Goal: Transaction & Acquisition: Register for event/course

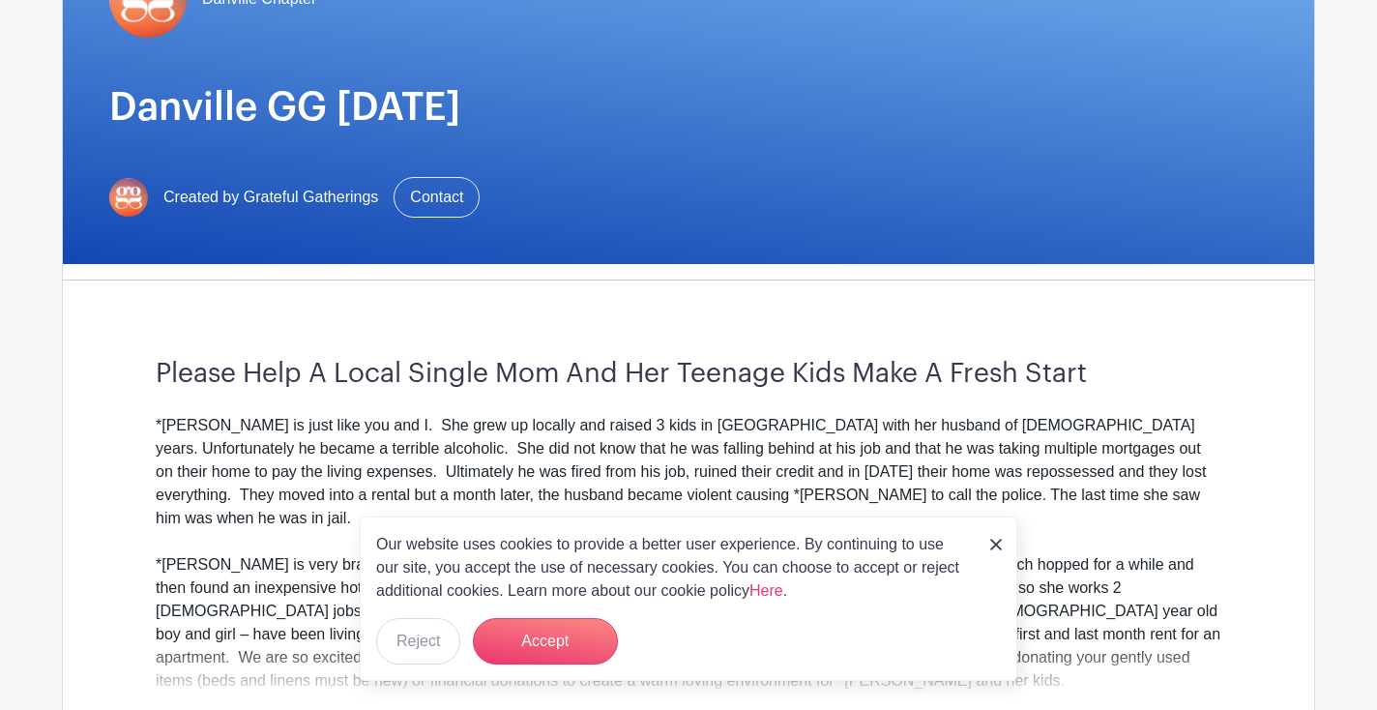
scroll to position [255, 0]
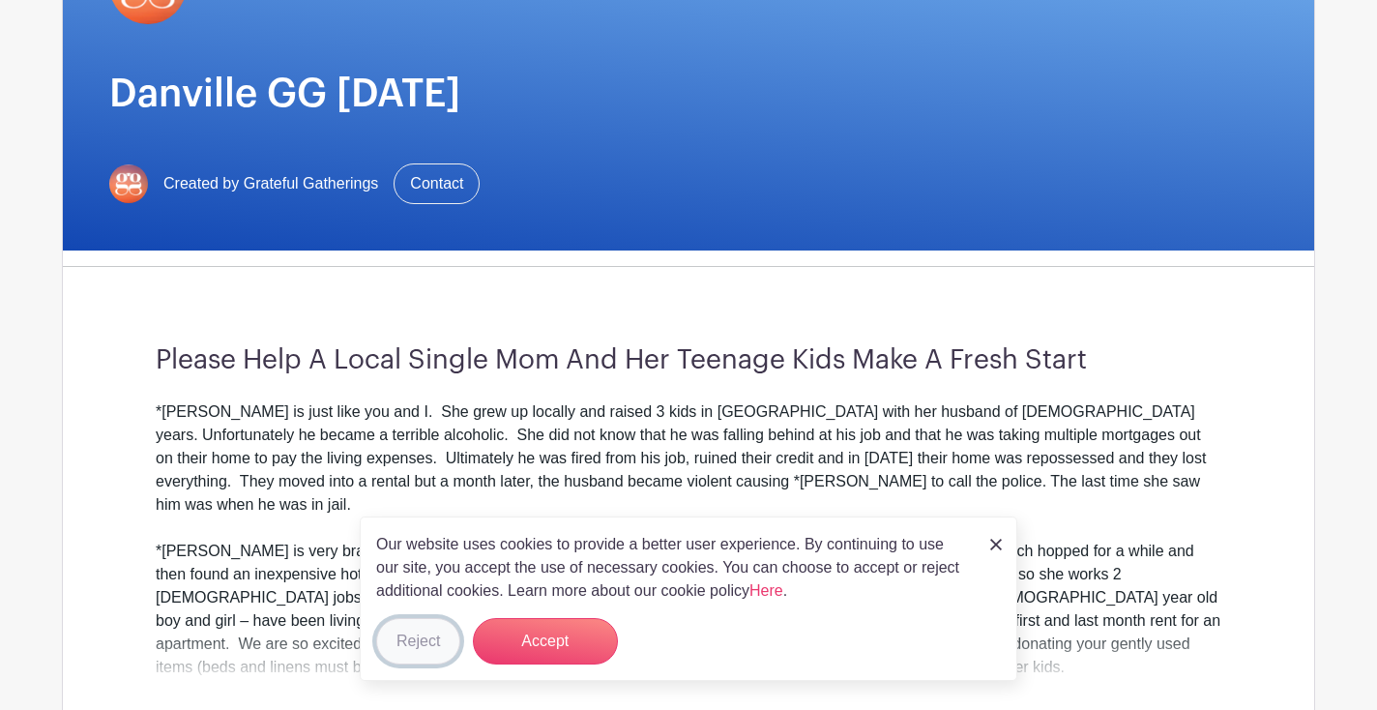
click at [444, 635] on button "Reject" at bounding box center [418, 641] width 84 height 46
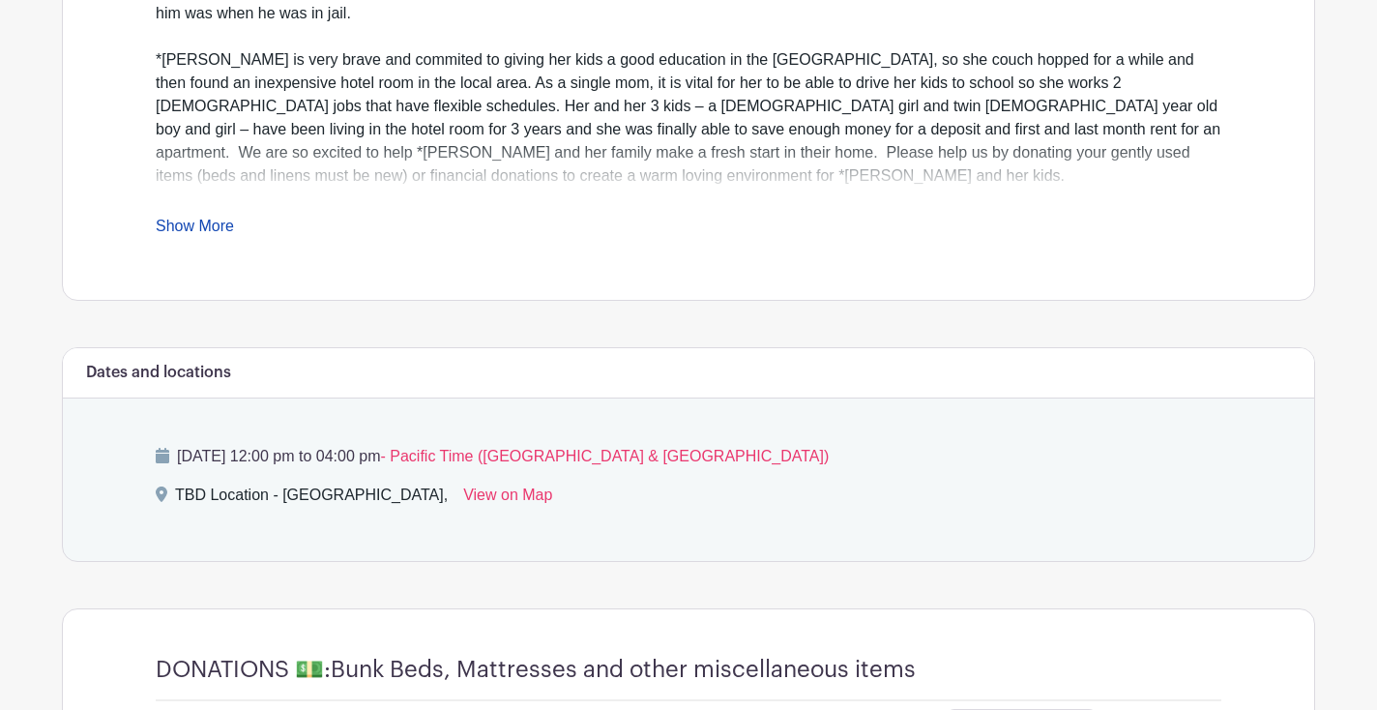
scroll to position [765, 0]
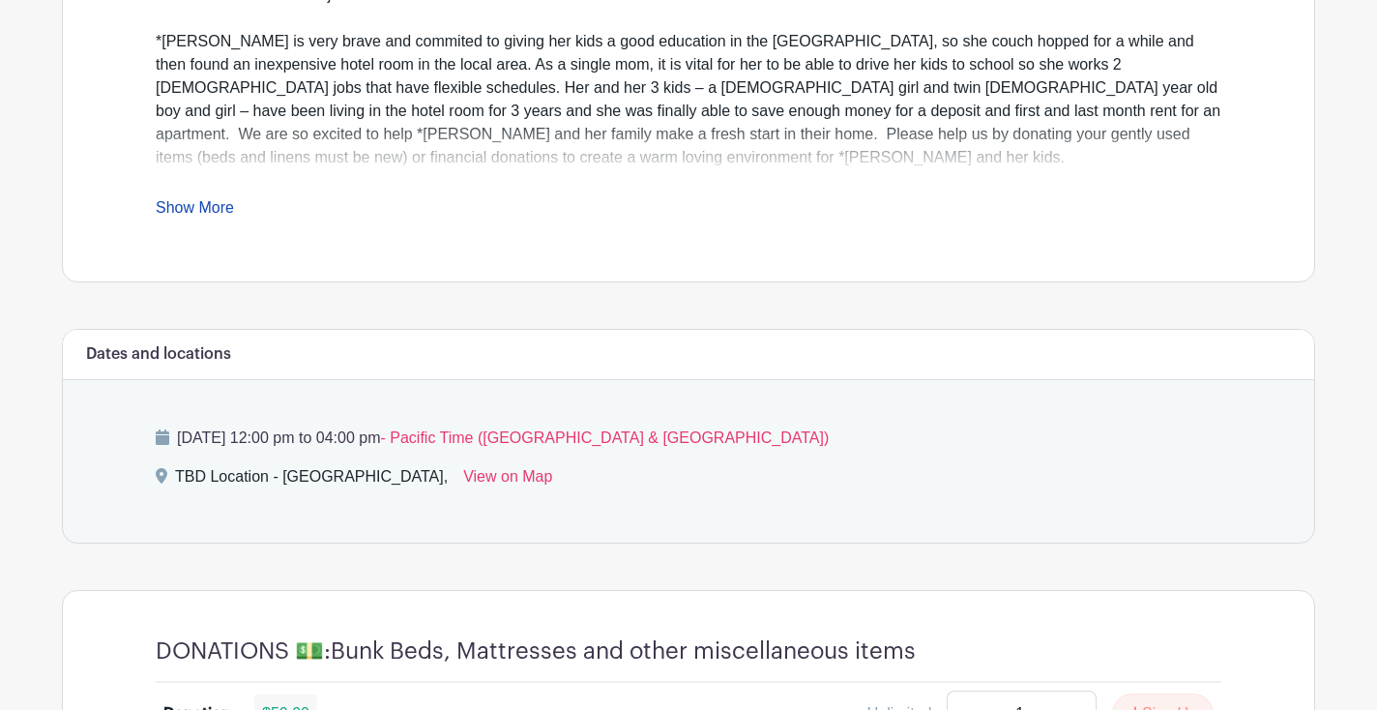
click at [197, 203] on link "Show More" at bounding box center [195, 211] width 78 height 24
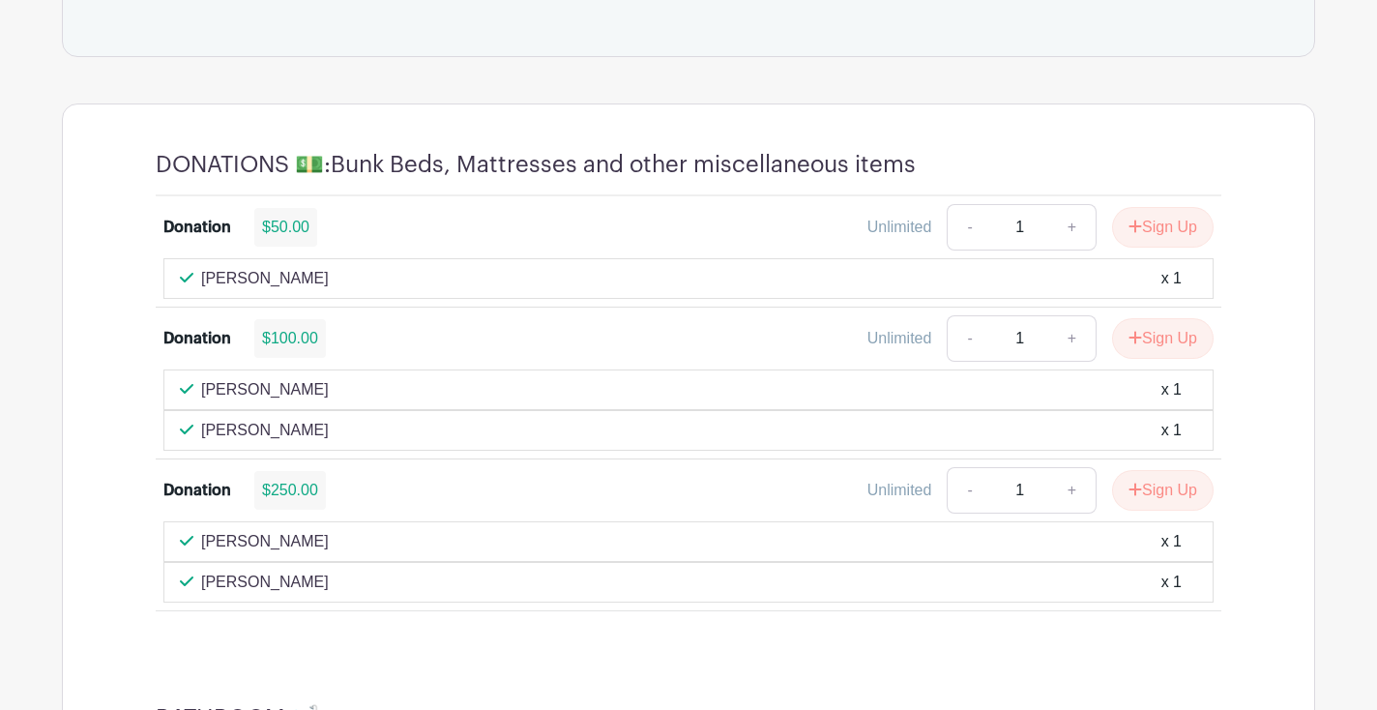
scroll to position [1581, 0]
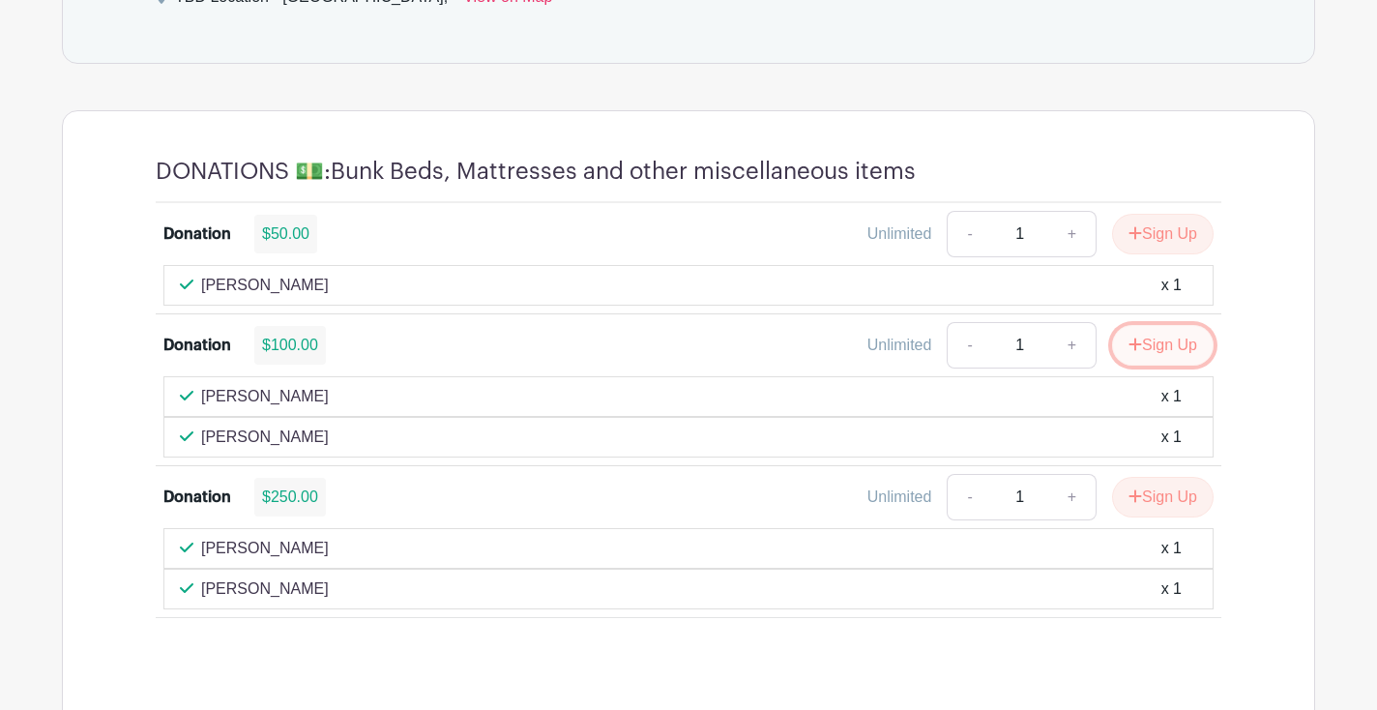
click at [1171, 325] on button "Sign Up" at bounding box center [1163, 345] width 102 height 41
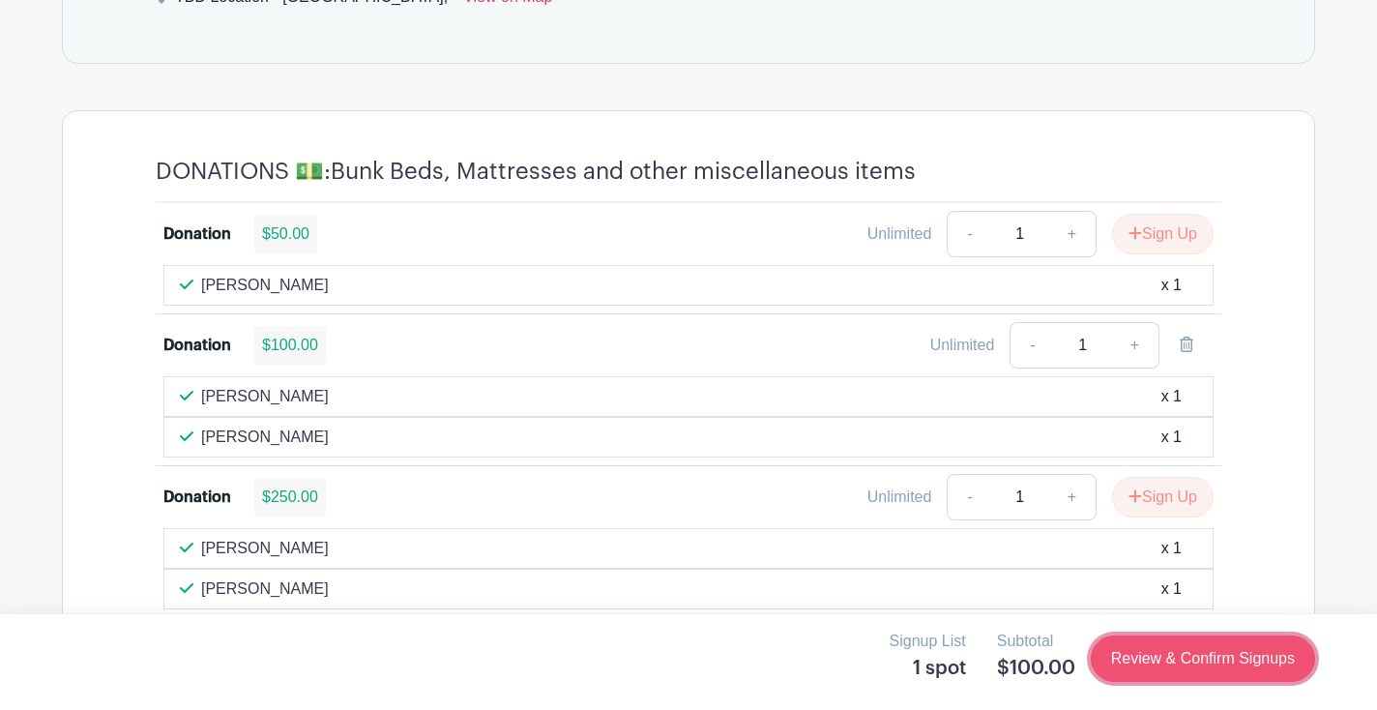
click at [1188, 652] on link "Review & Confirm Signups" at bounding box center [1203, 658] width 224 height 46
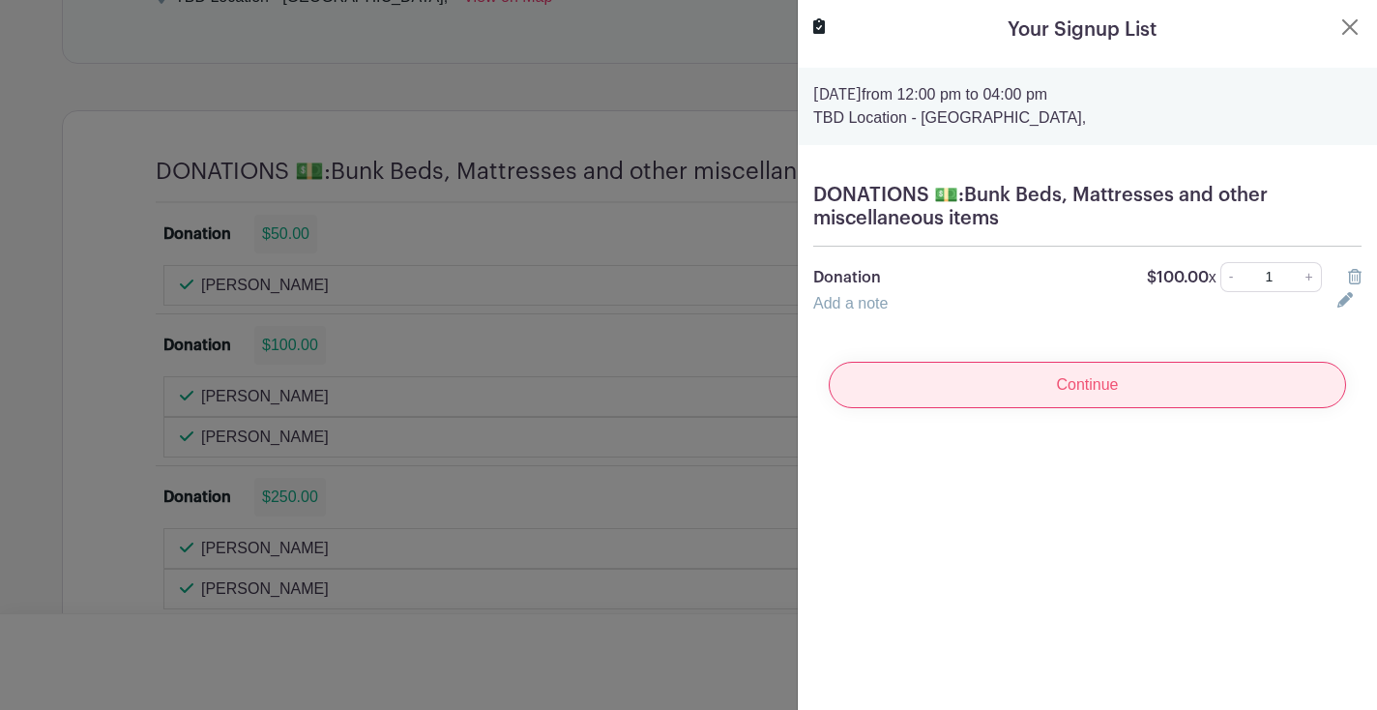
click at [1152, 387] on input "Continue" at bounding box center [1087, 385] width 517 height 46
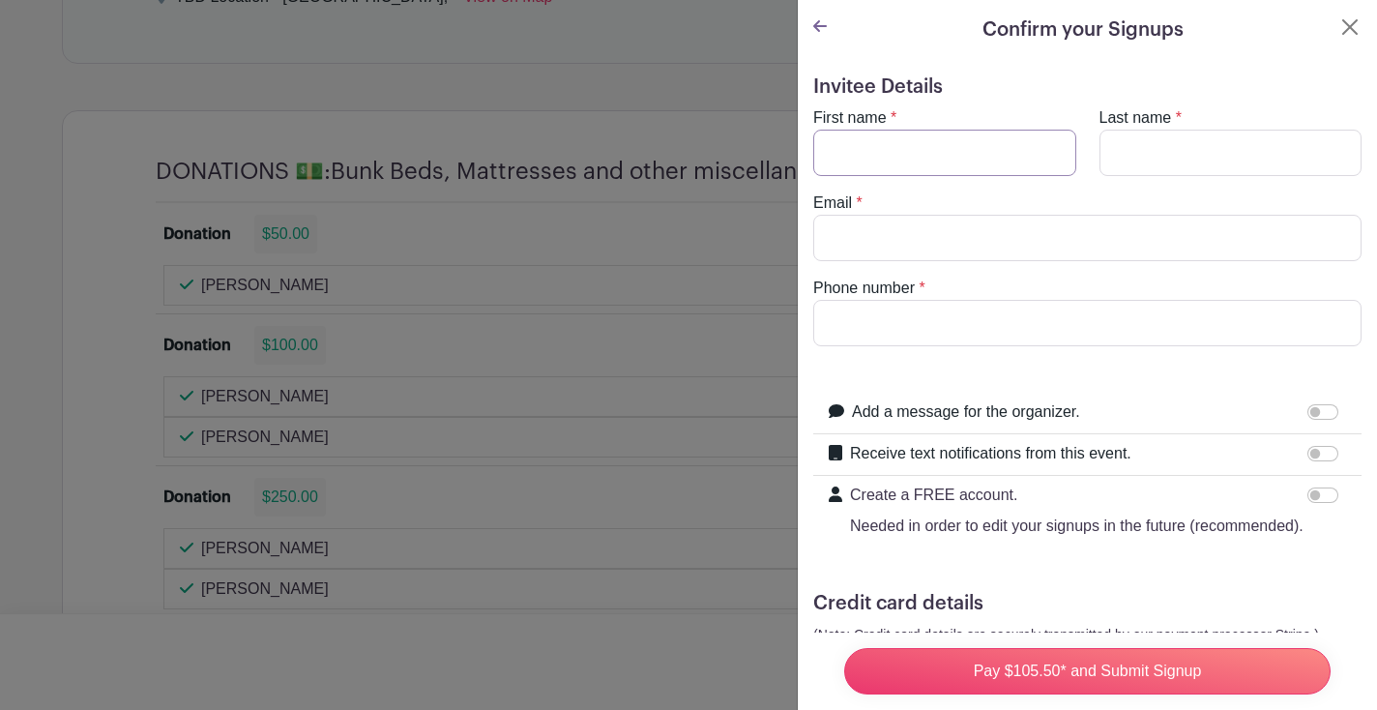
click at [945, 141] on input "First name" at bounding box center [944, 153] width 263 height 46
type input "j"
type input "[PERSON_NAME]"
click at [895, 248] on input "Email" at bounding box center [1087, 238] width 548 height 46
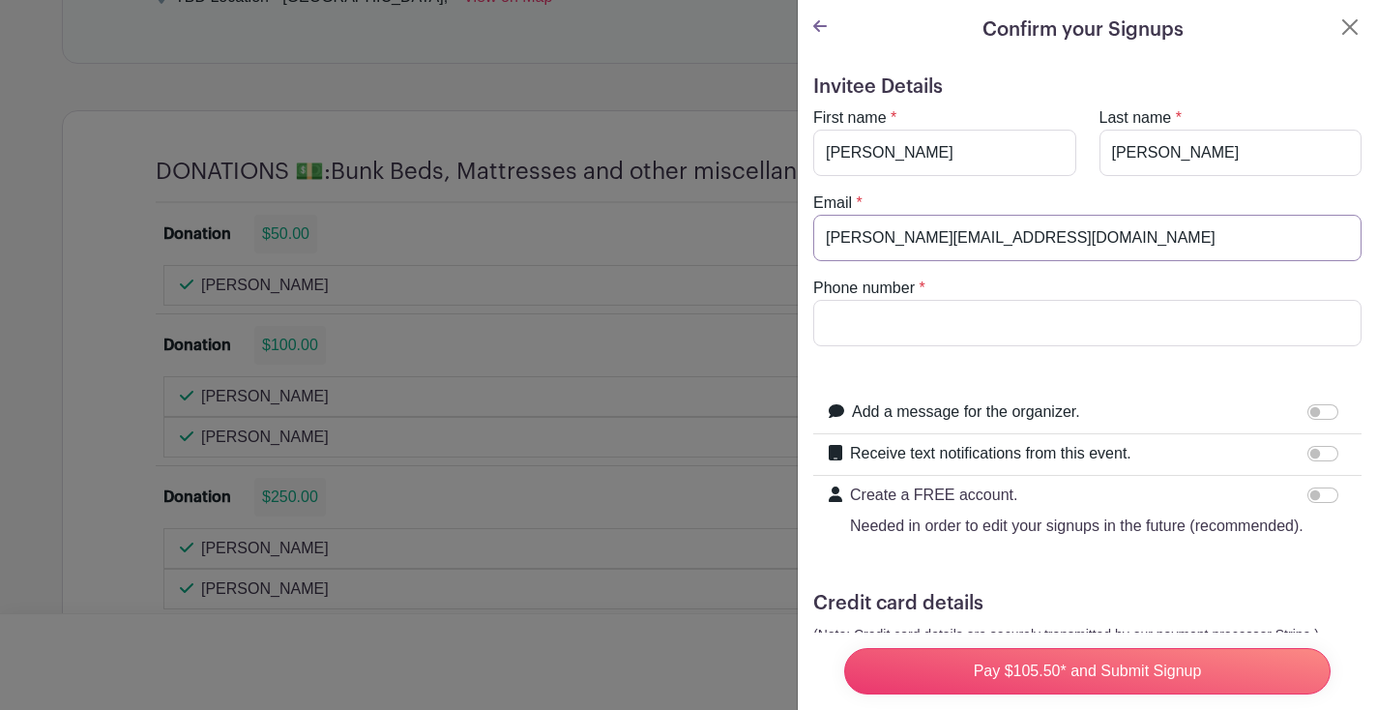
type input "[PERSON_NAME][EMAIL_ADDRESS][DOMAIN_NAME]"
click at [840, 339] on input "Phone number" at bounding box center [1087, 323] width 548 height 46
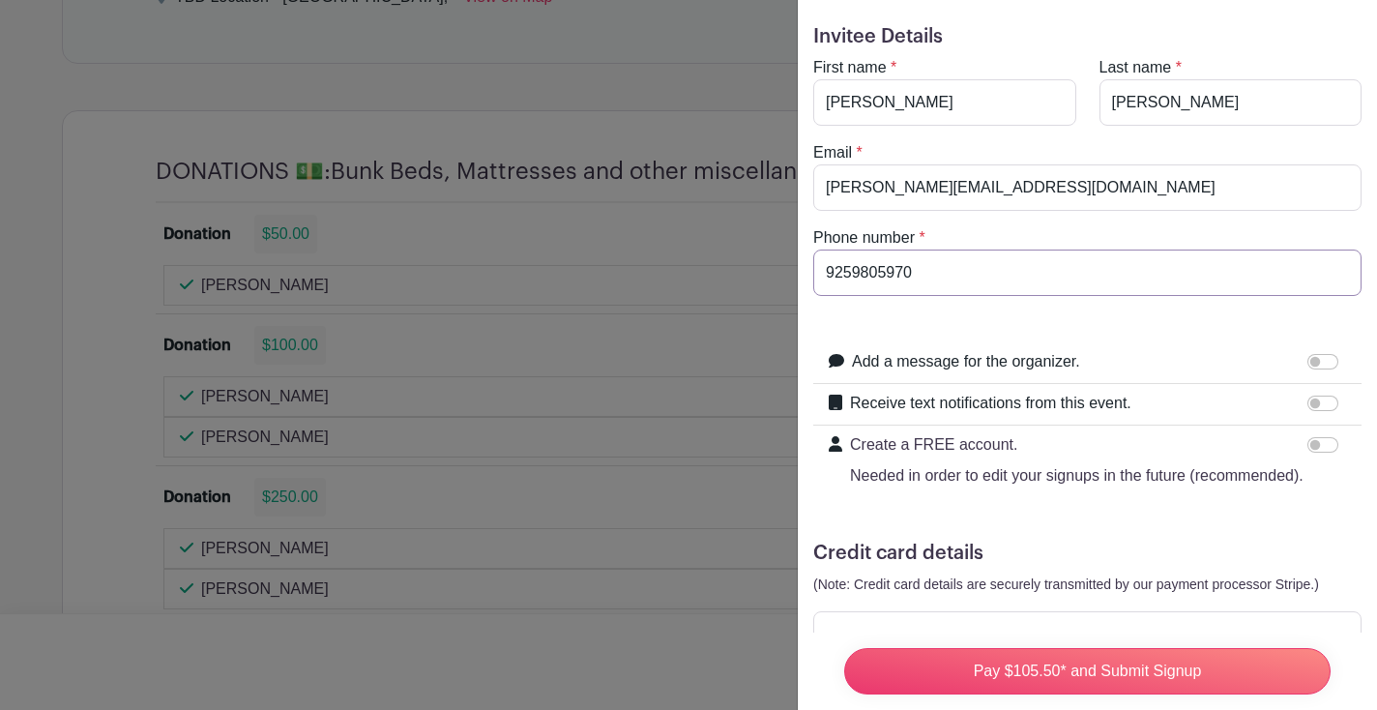
scroll to position [117, 0]
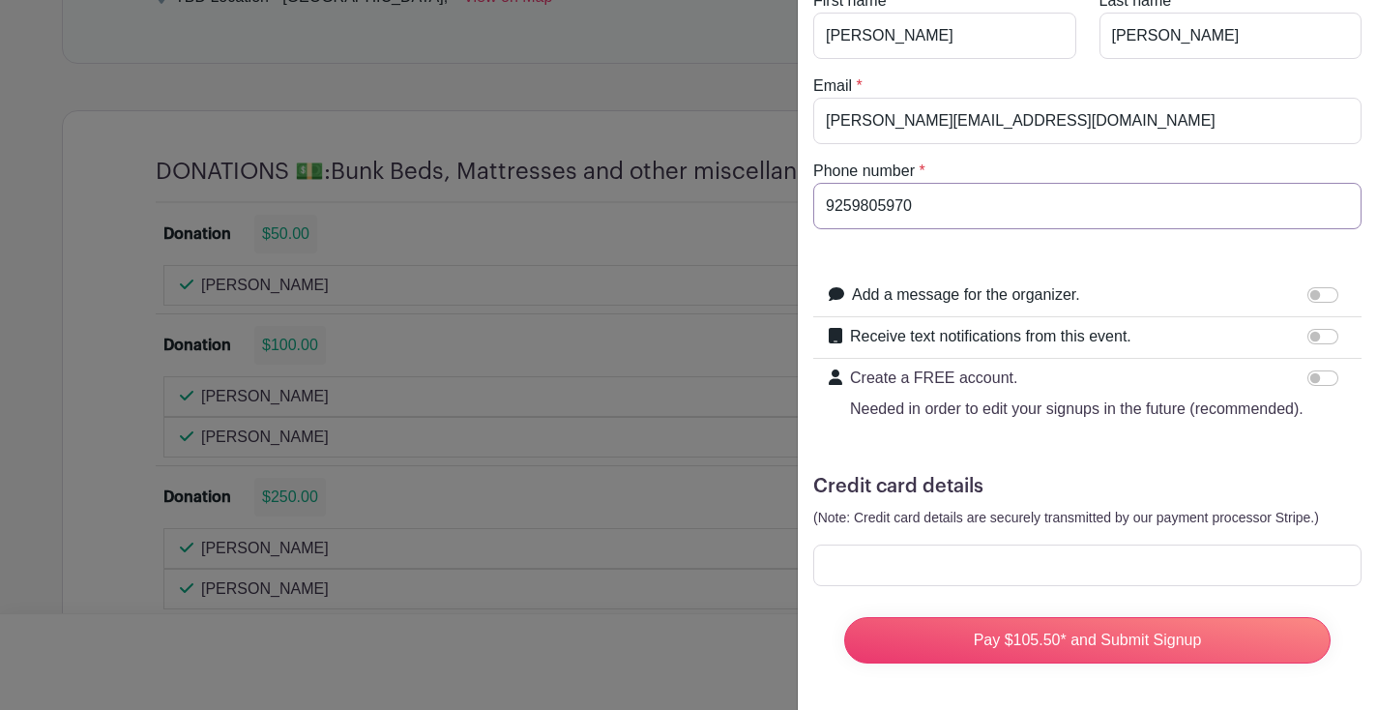
type input "9259805970"
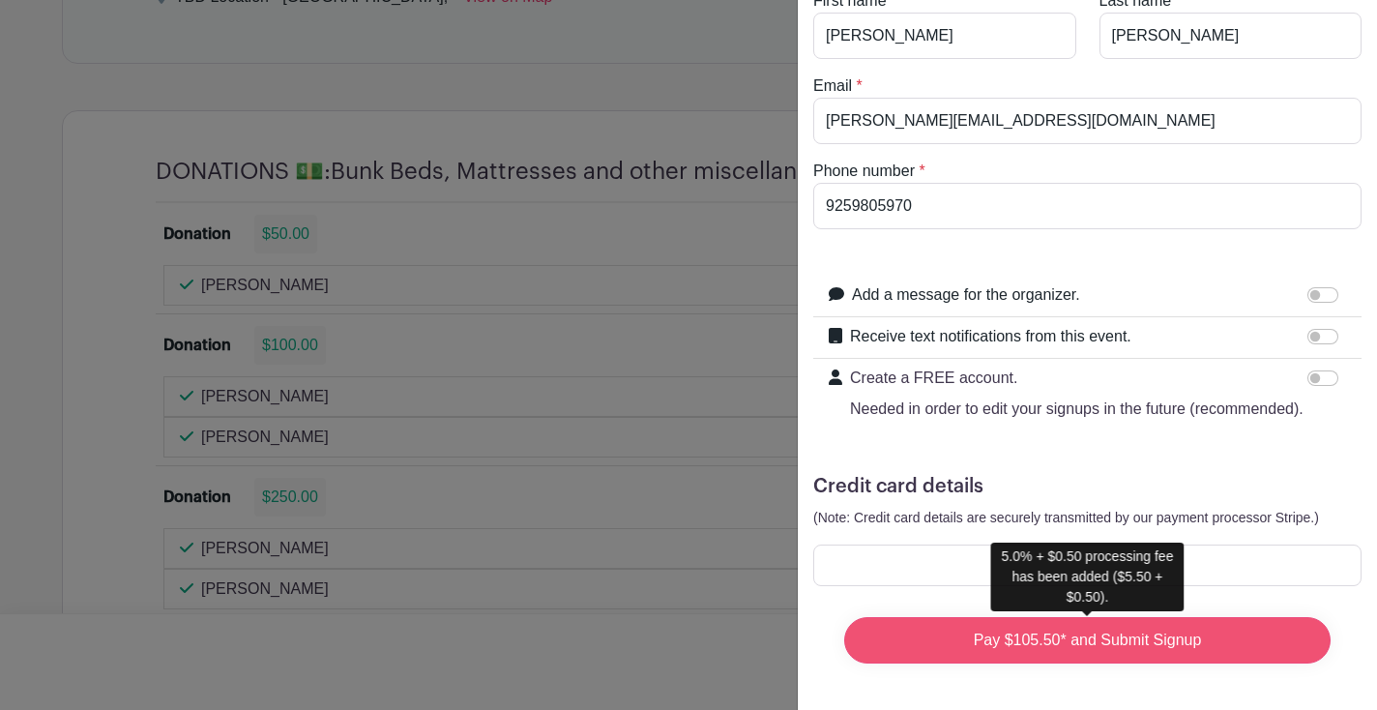
click at [1206, 636] on input "Pay $105.50* and Submit Signup" at bounding box center [1087, 640] width 486 height 46
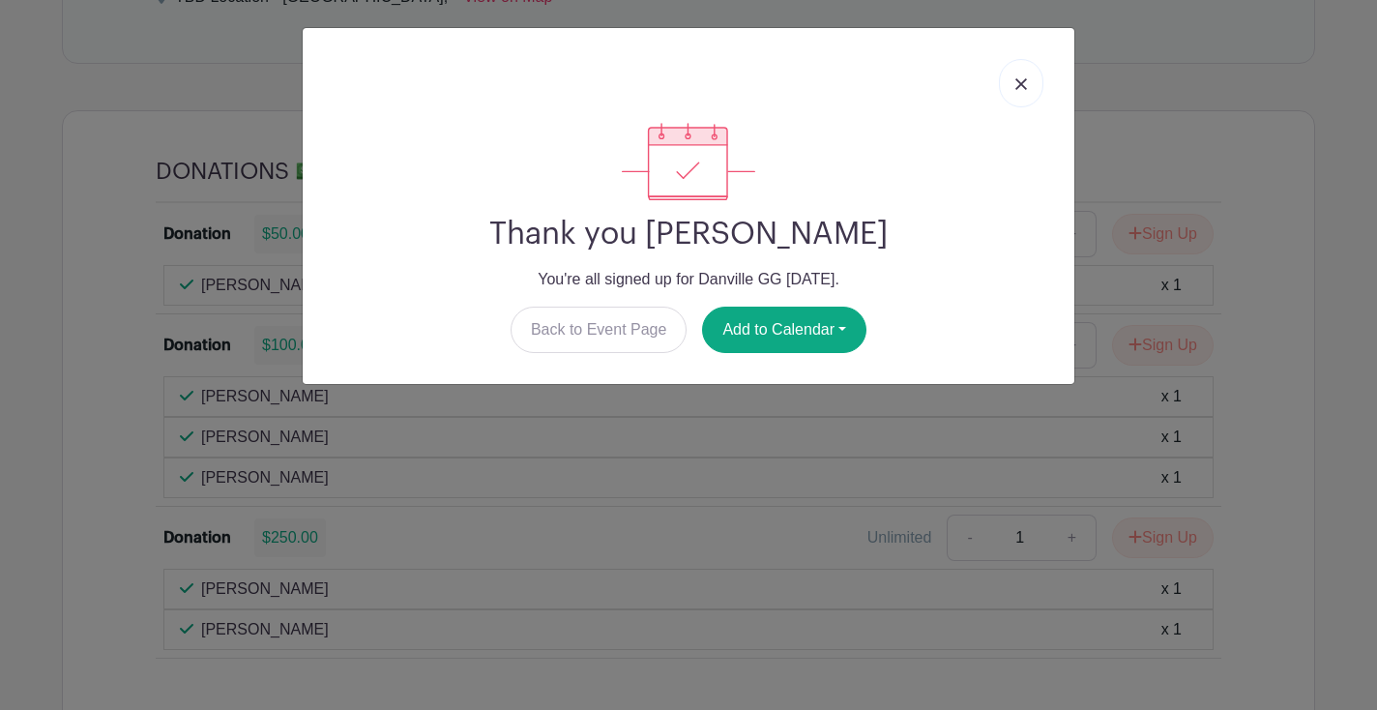
click at [1019, 86] on img at bounding box center [1021, 84] width 12 height 12
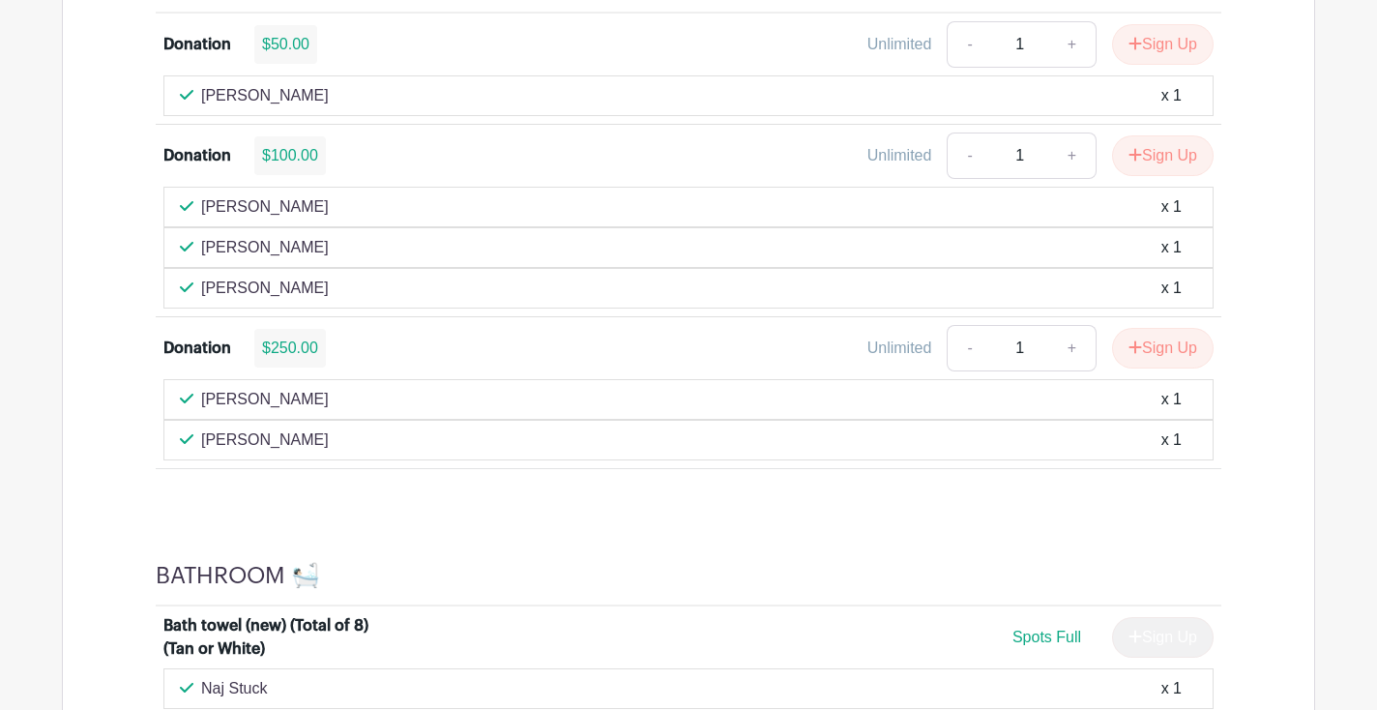
scroll to position [1786, 0]
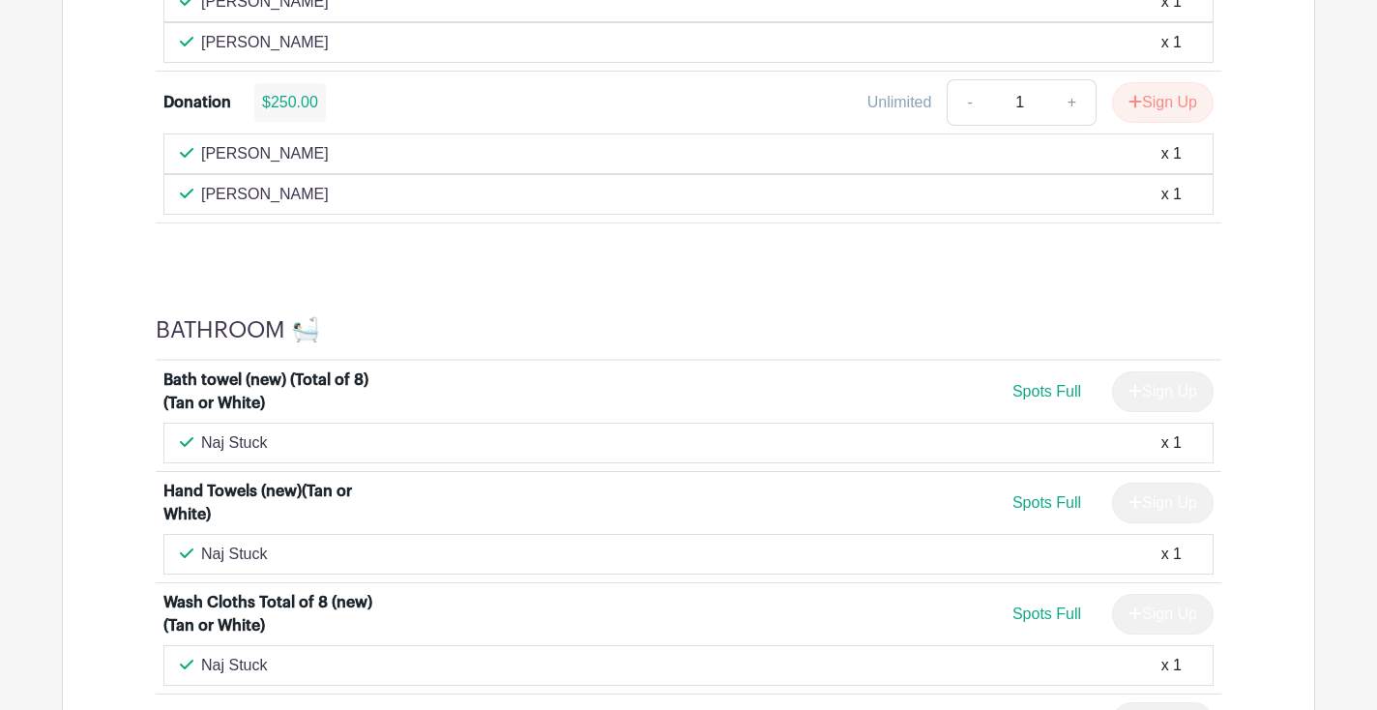
scroll to position [1678, 0]
